Goal: Task Accomplishment & Management: Manage account settings

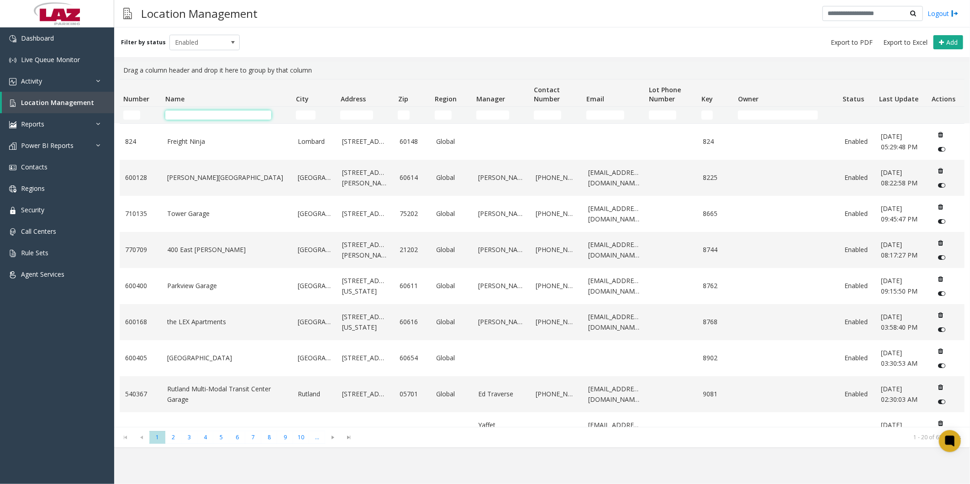
click at [205, 113] on input "Name Filter" at bounding box center [218, 115] width 106 height 9
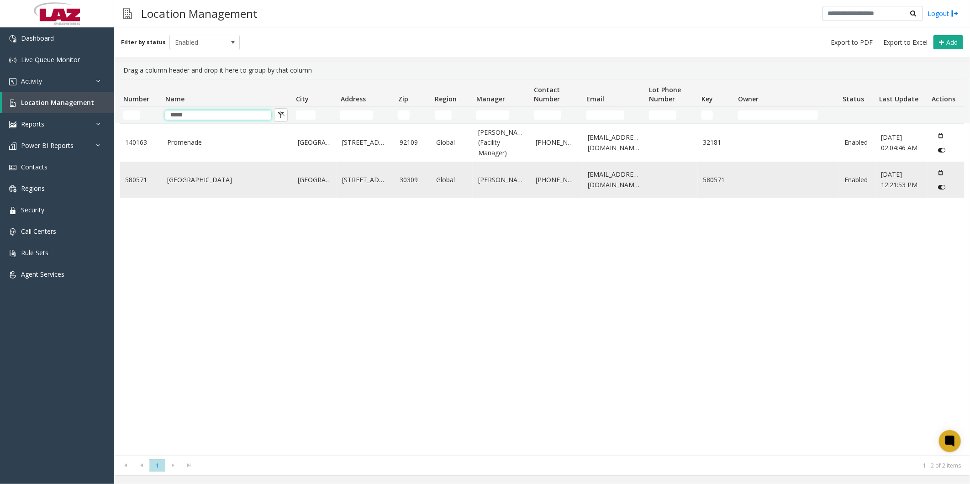
type input "*****"
click at [206, 184] on link "[GEOGRAPHIC_DATA]" at bounding box center [227, 180] width 120 height 10
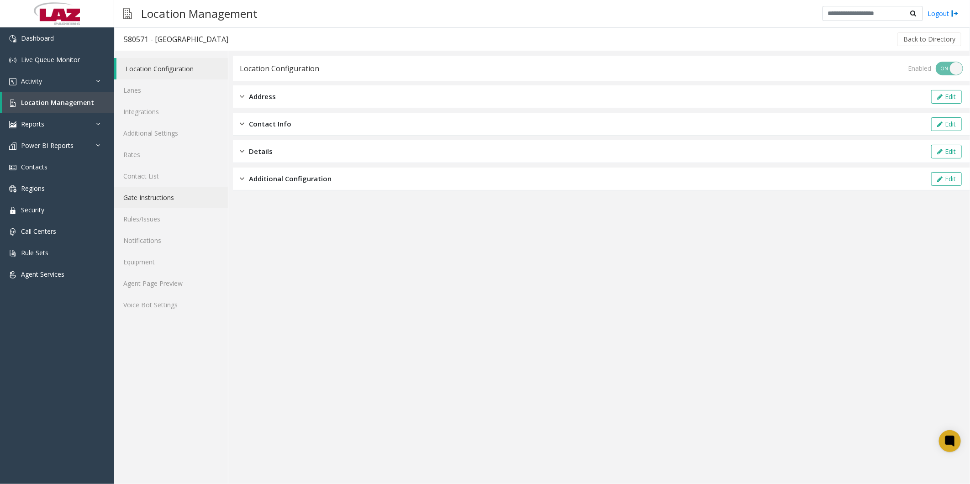
click at [162, 196] on link "Gate Instructions" at bounding box center [171, 197] width 114 height 21
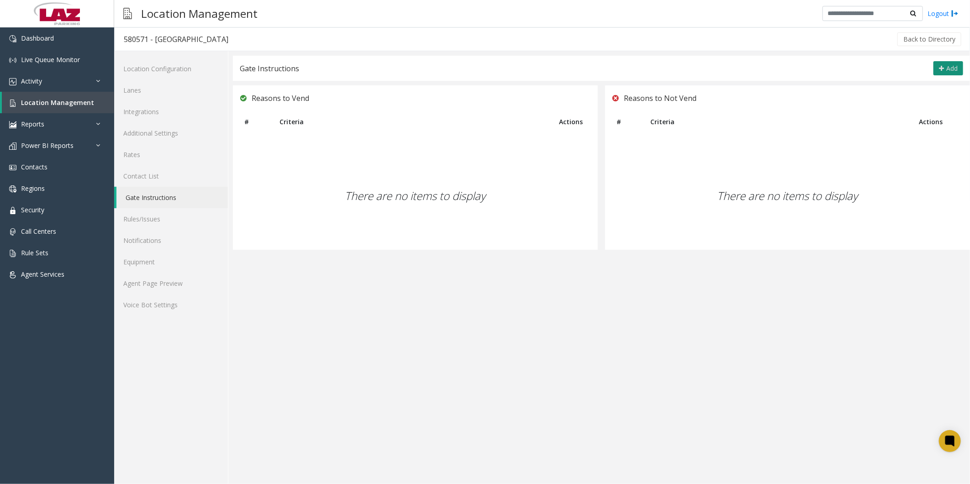
click at [946, 62] on button "Add" at bounding box center [949, 68] width 30 height 15
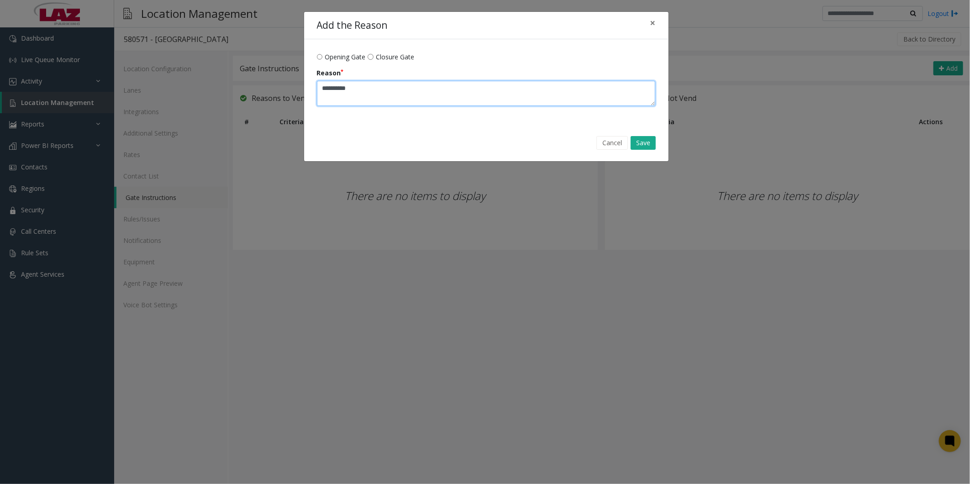
click at [376, 101] on textarea "Reason" at bounding box center [486, 93] width 339 height 25
type textarea "**********"
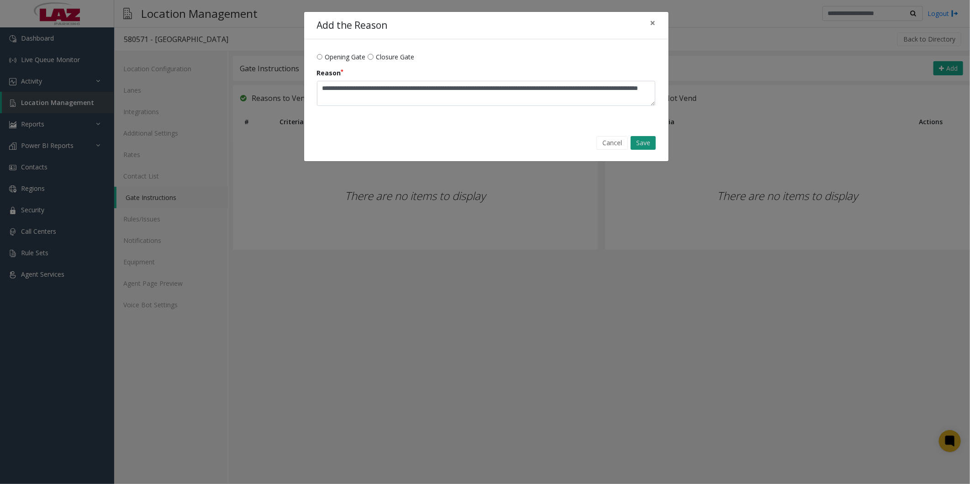
click at [640, 145] on button "Save" at bounding box center [643, 143] width 25 height 14
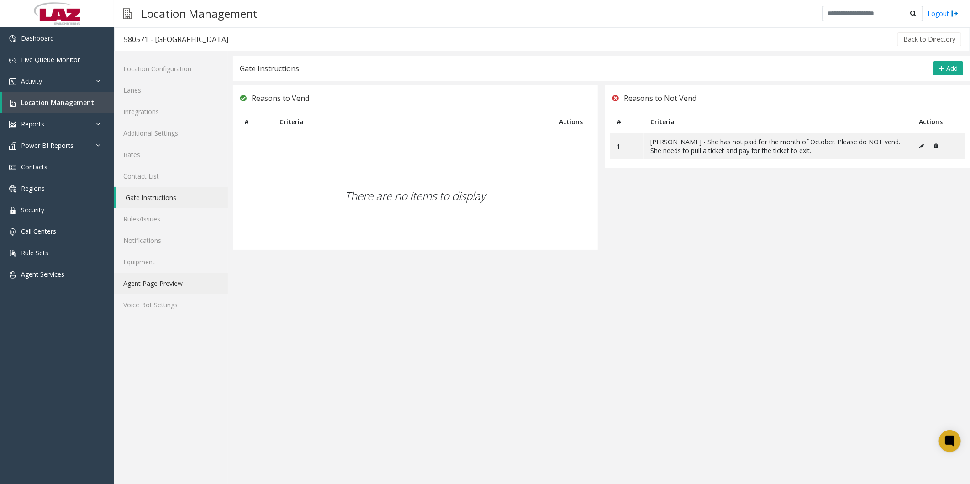
click at [164, 283] on link "Agent Page Preview" at bounding box center [171, 283] width 114 height 21
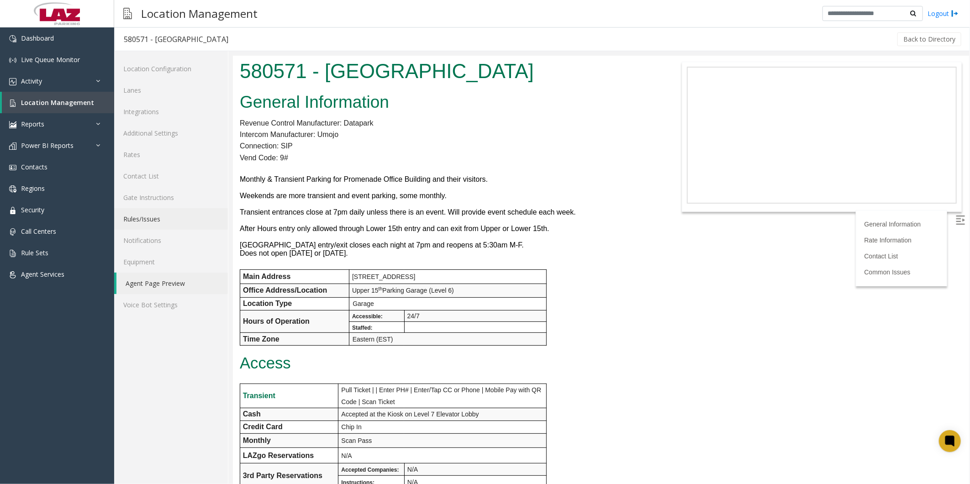
click at [144, 217] on link "Rules/Issues" at bounding box center [171, 218] width 114 height 21
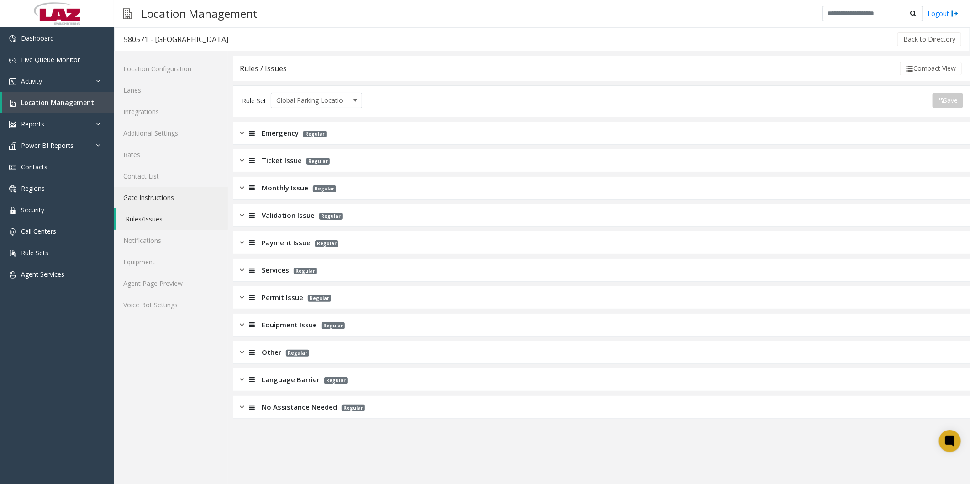
click at [148, 195] on link "Gate Instructions" at bounding box center [171, 197] width 114 height 21
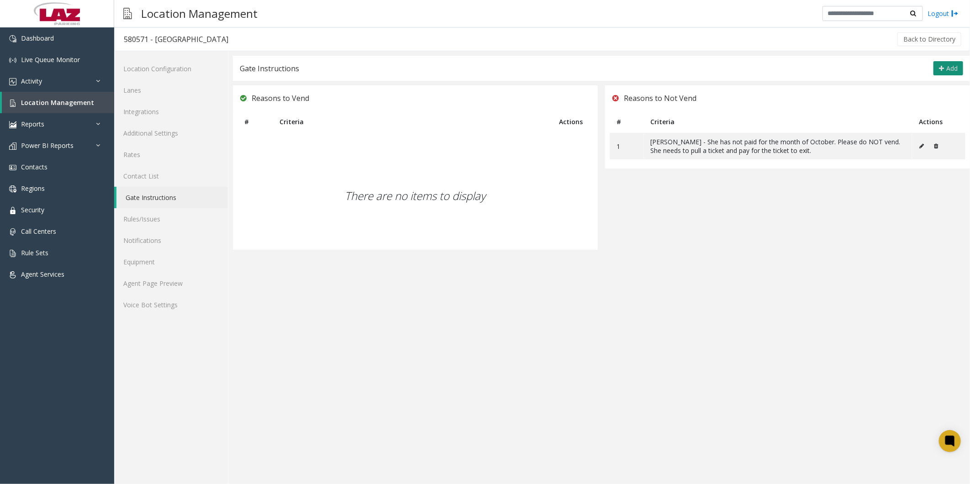
click at [949, 67] on span "Add" at bounding box center [952, 68] width 11 height 9
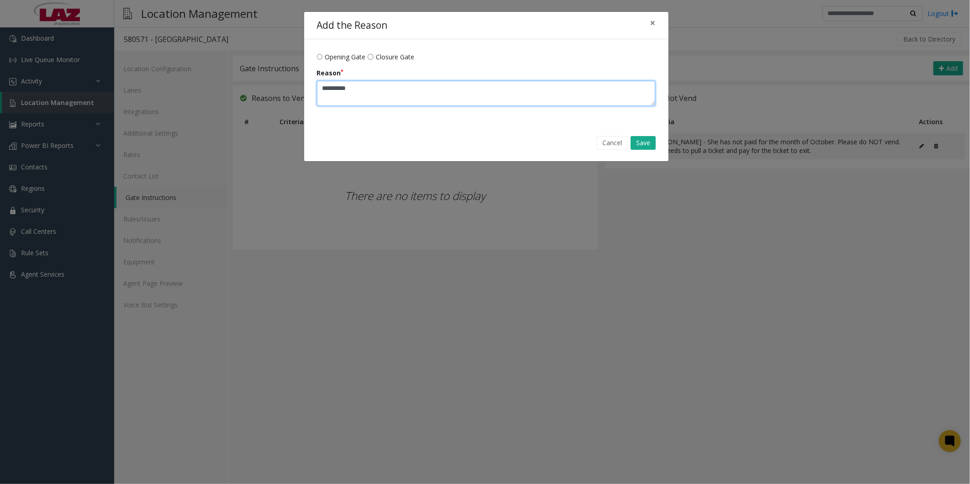
click at [344, 93] on textarea "Reason" at bounding box center [486, 93] width 339 height 25
type textarea "***"
click at [641, 142] on button "Save" at bounding box center [643, 143] width 25 height 14
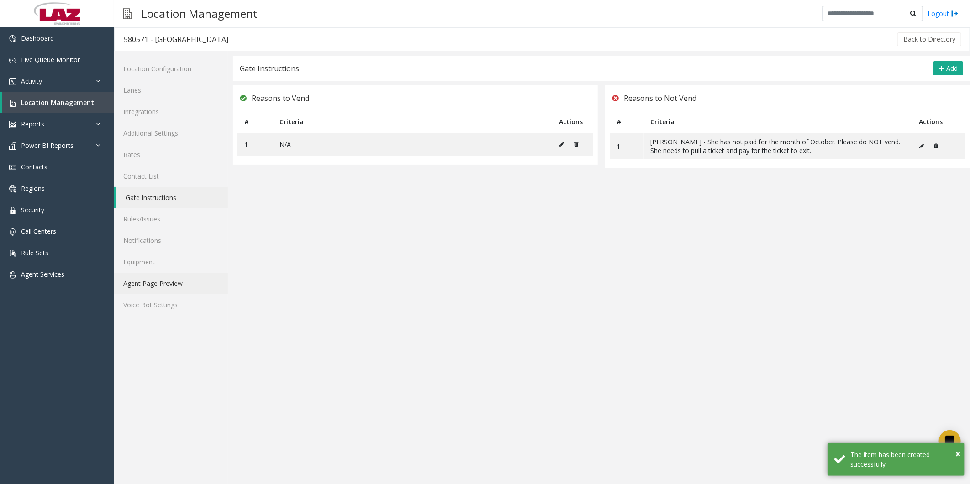
click at [160, 281] on link "Agent Page Preview" at bounding box center [171, 283] width 114 height 21
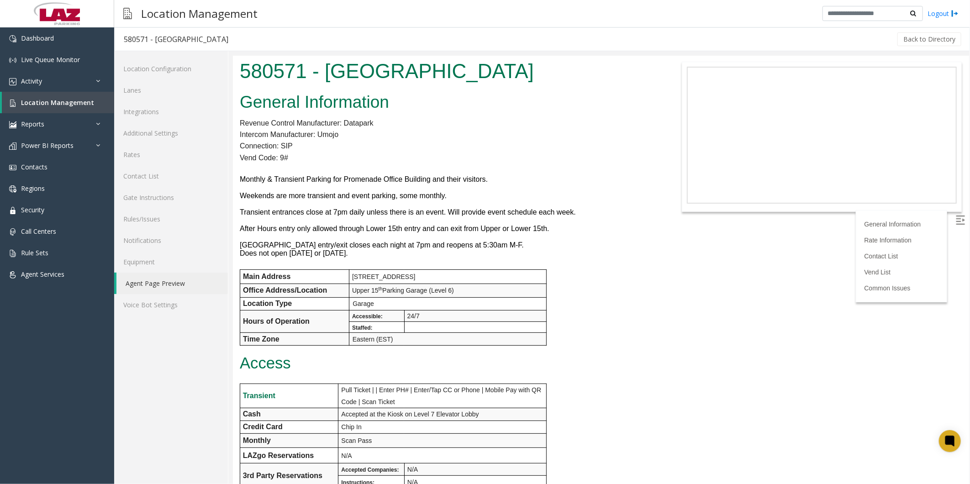
click at [594, 129] on p "Intercom Manufacturer: Umojo" at bounding box center [447, 134] width 416 height 12
